Goal: Check status: Check status

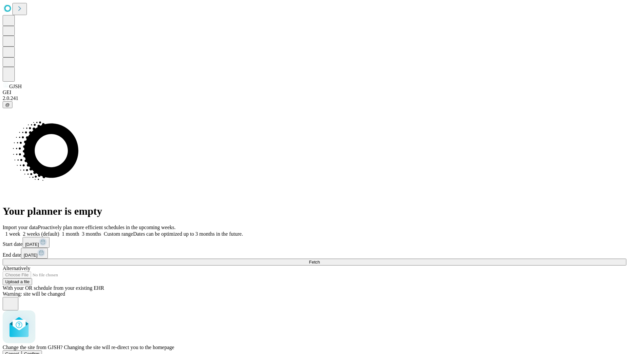
click at [40, 351] on span "Confirm" at bounding box center [31, 353] width 15 height 5
click at [20, 231] on label "1 week" at bounding box center [12, 234] width 18 height 6
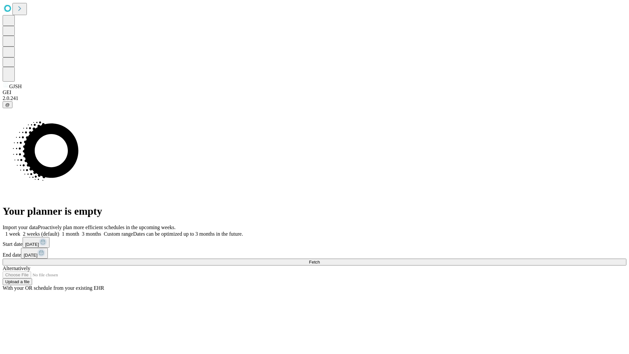
click at [320, 259] on span "Fetch" at bounding box center [314, 261] width 11 height 5
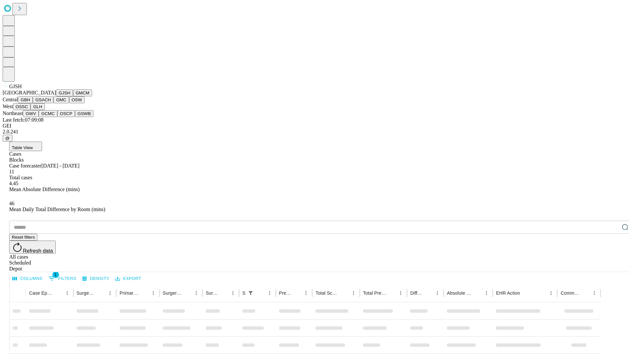
click at [73, 96] on button "GMCM" at bounding box center [82, 92] width 19 height 7
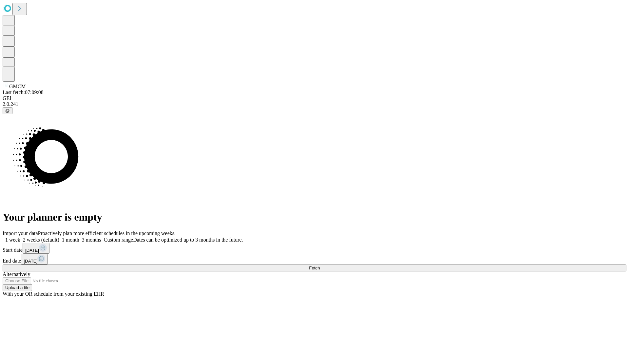
click at [20, 237] on label "1 week" at bounding box center [12, 240] width 18 height 6
click at [320, 265] on span "Fetch" at bounding box center [314, 267] width 11 height 5
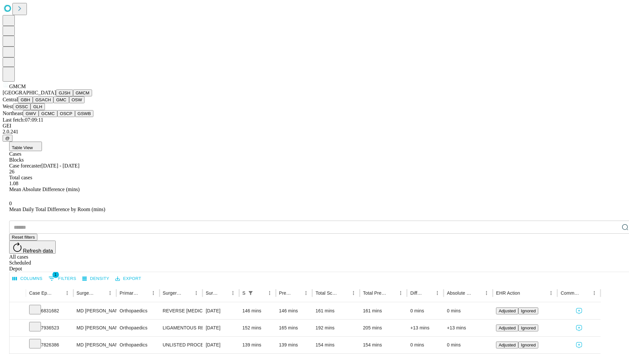
click at [33, 103] on button "GBH" at bounding box center [25, 99] width 15 height 7
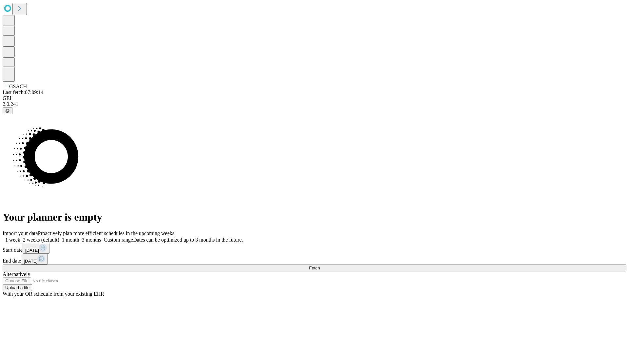
click at [20, 237] on label "1 week" at bounding box center [12, 240] width 18 height 6
click at [320, 265] on span "Fetch" at bounding box center [314, 267] width 11 height 5
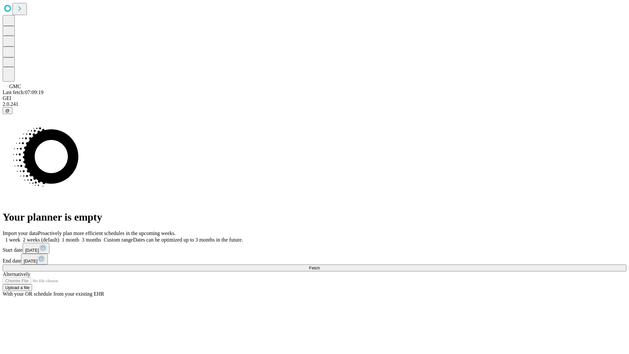
click at [320, 265] on span "Fetch" at bounding box center [314, 267] width 11 height 5
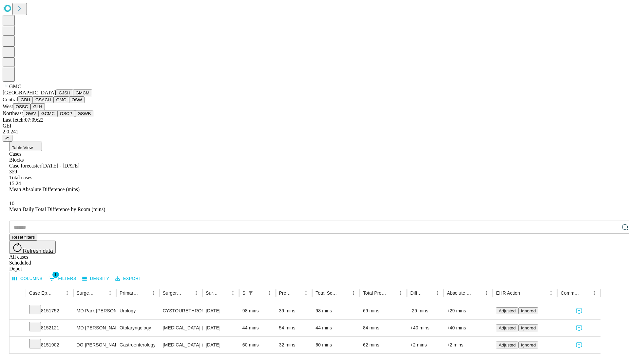
click at [69, 103] on button "OSW" at bounding box center [77, 99] width 16 height 7
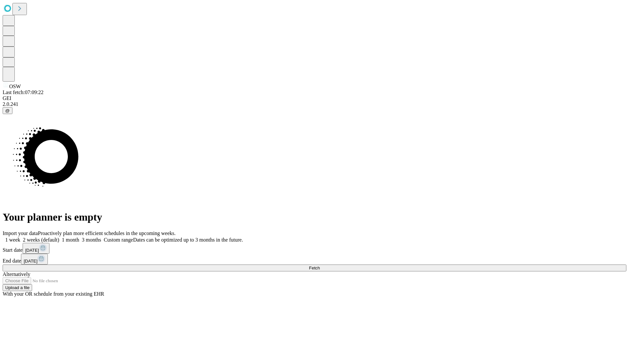
click at [20, 237] on label "1 week" at bounding box center [12, 240] width 18 height 6
click at [320, 265] on span "Fetch" at bounding box center [314, 267] width 11 height 5
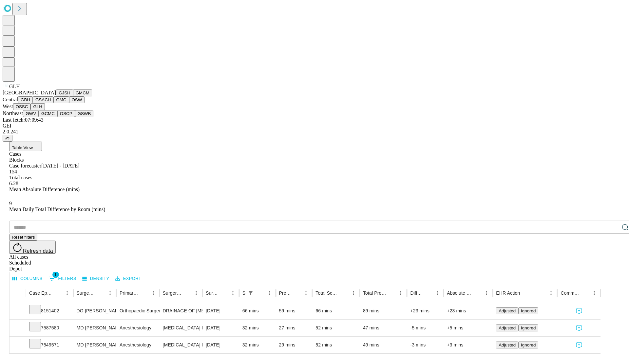
click at [39, 117] on button "GWV" at bounding box center [31, 113] width 16 height 7
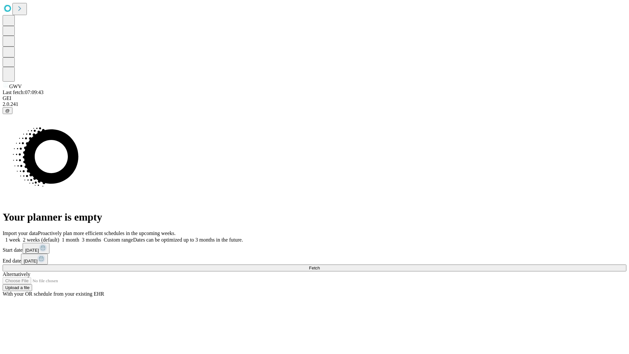
click at [320, 265] on span "Fetch" at bounding box center [314, 267] width 11 height 5
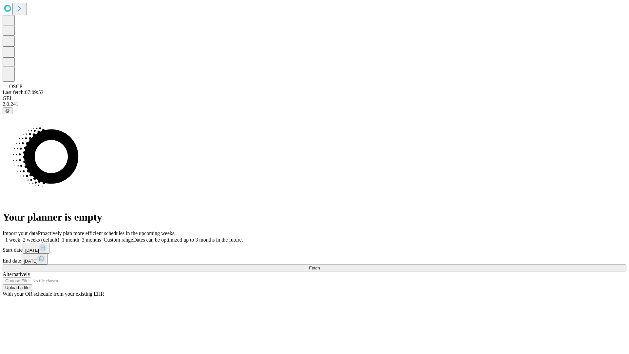
click at [320, 265] on span "Fetch" at bounding box center [314, 267] width 11 height 5
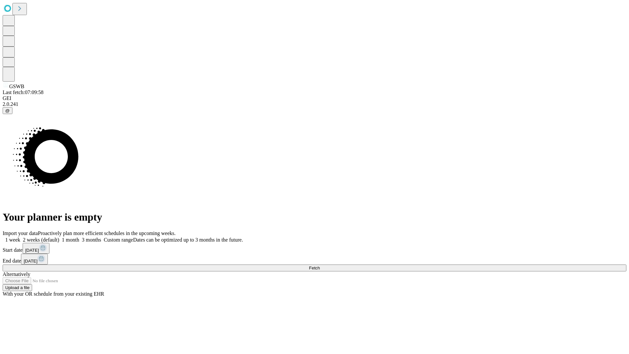
click at [20, 237] on label "1 week" at bounding box center [12, 240] width 18 height 6
click at [320, 265] on span "Fetch" at bounding box center [314, 267] width 11 height 5
